Goal: Contribute content

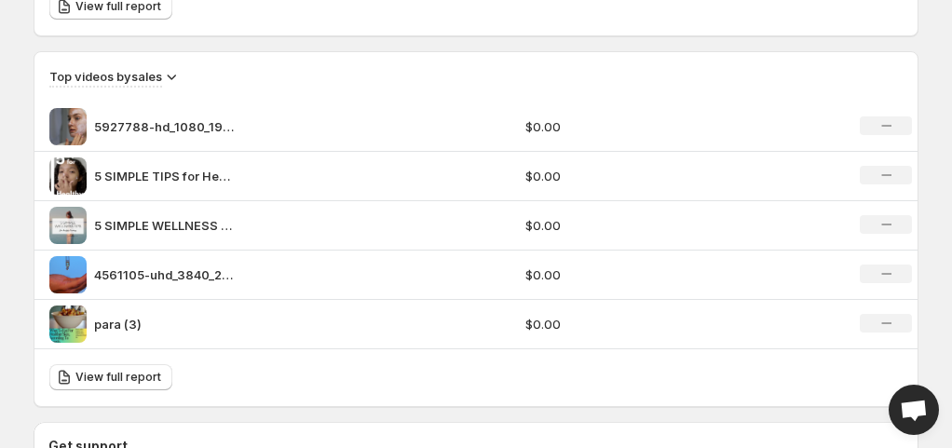
scroll to position [1397, 0]
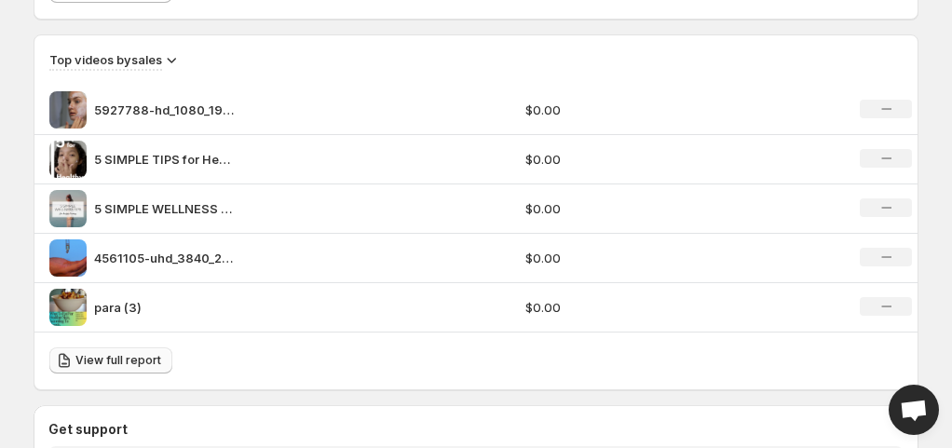
click at [148, 365] on link "View full report" at bounding box center [110, 360] width 123 height 26
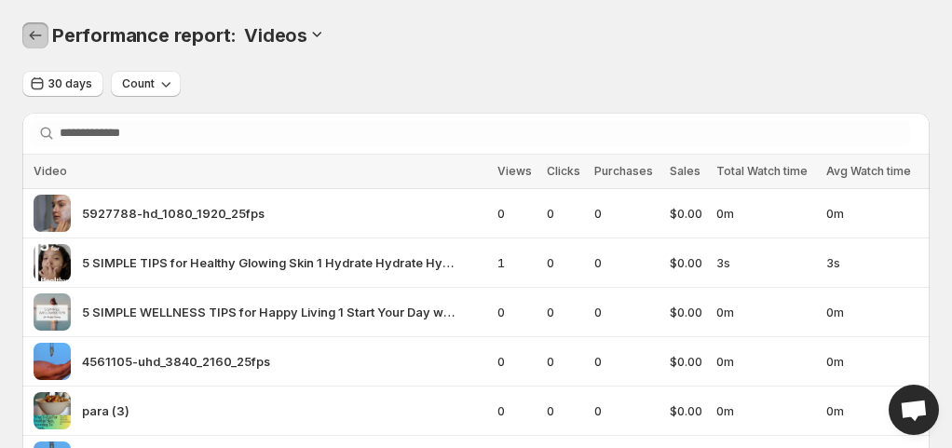
click at [32, 32] on icon "Performance report" at bounding box center [35, 35] width 19 height 19
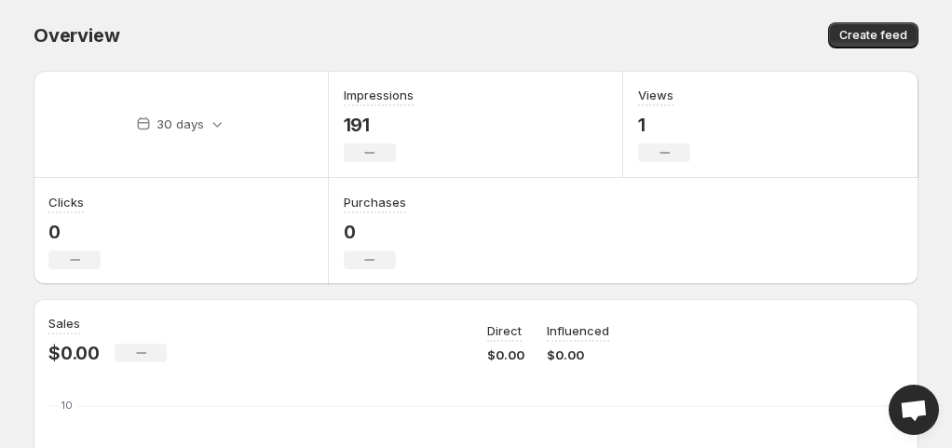
click at [484, 21] on div "Overview. This page is ready Overview Create feed" at bounding box center [476, 35] width 885 height 71
click at [891, 30] on span "Create feed" at bounding box center [873, 35] width 68 height 15
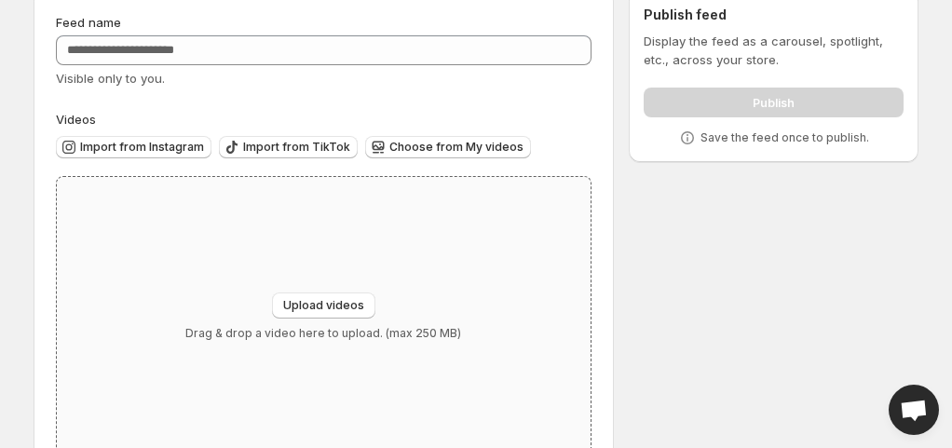
scroll to position [134, 0]
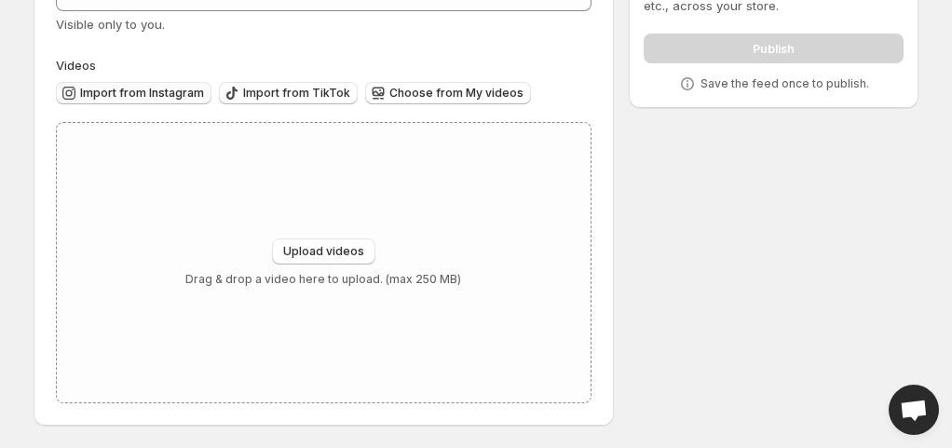
click at [127, 91] on span "Import from Instagram" at bounding box center [142, 93] width 124 height 15
click at [279, 97] on span "Import from TikTok" at bounding box center [296, 93] width 107 height 15
